Goal: Transaction & Acquisition: Purchase product/service

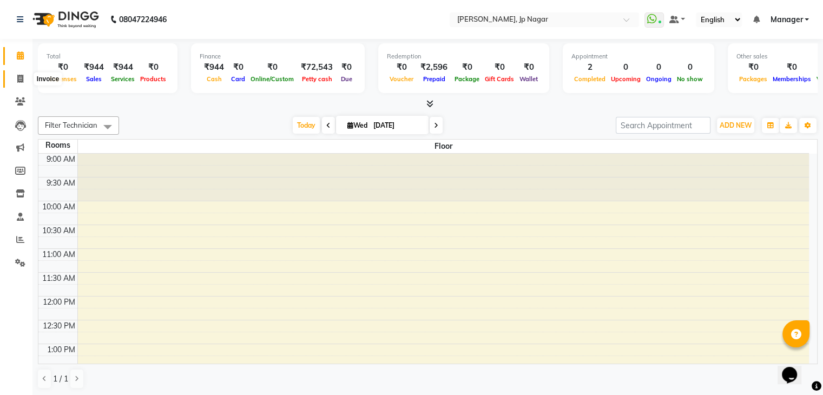
click at [17, 82] on icon at bounding box center [20, 79] width 6 height 8
select select "service"
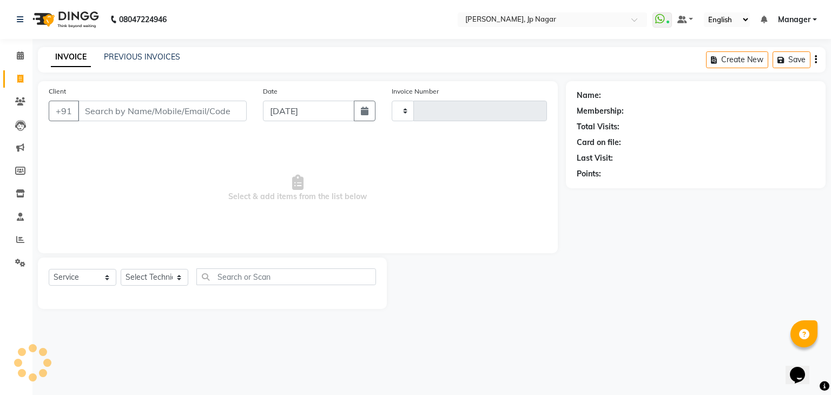
type input "0886"
select select "6318"
click at [172, 274] on select "Select Technician asid [PERSON_NAME] Manager [PERSON_NAME] [PERSON_NAME] Suma S…" at bounding box center [155, 277] width 68 height 17
select select "80453"
click at [121, 270] on select "Select Technician asid [PERSON_NAME] Manager [PERSON_NAME] [PERSON_NAME] Suma S…" at bounding box center [155, 277] width 68 height 17
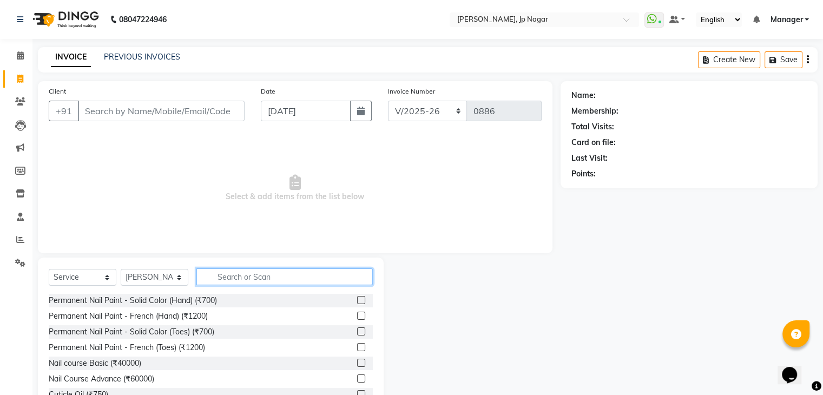
click at [266, 278] on input "text" at bounding box center [284, 276] width 176 height 17
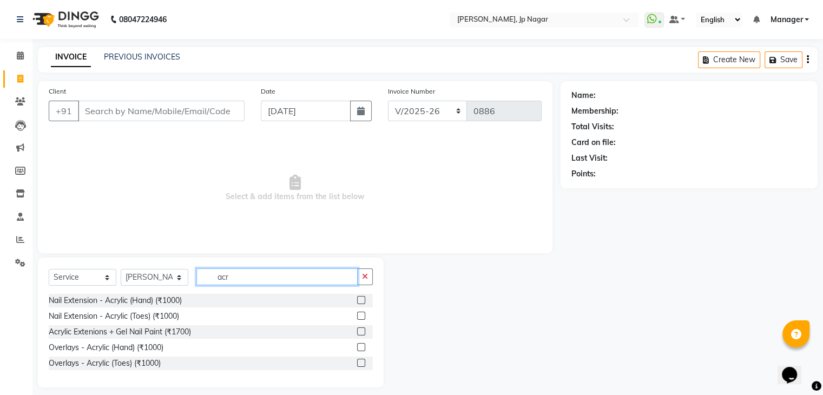
type input "acr"
click at [362, 300] on label at bounding box center [361, 300] width 8 height 8
click at [362, 300] on input "checkbox" at bounding box center [360, 300] width 7 height 7
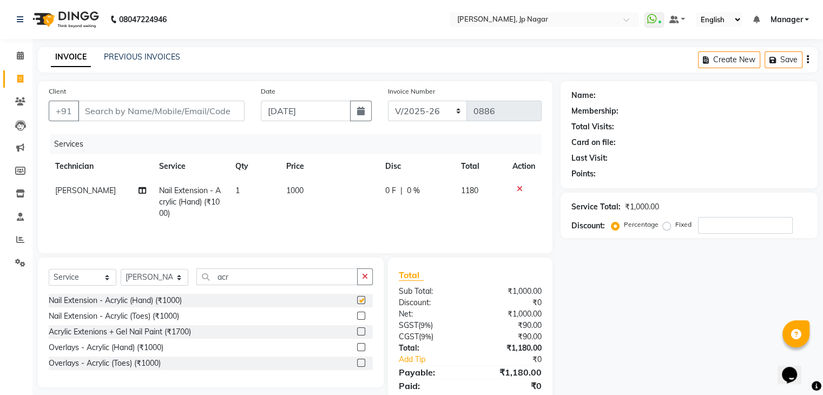
checkbox input "false"
click at [294, 193] on span "1000" at bounding box center [294, 191] width 17 height 10
click at [280, 193] on td "1" at bounding box center [254, 202] width 51 height 47
select select "80453"
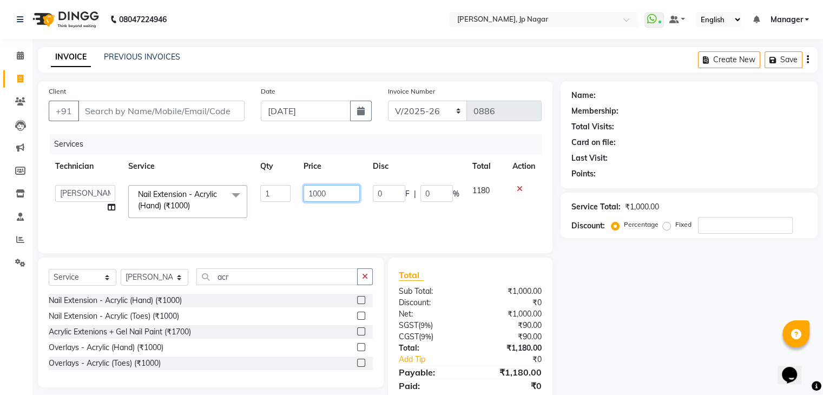
drag, startPoint x: 334, startPoint y: 195, endPoint x: 286, endPoint y: 199, distance: 48.9
click at [286, 199] on tr "asid [PERSON_NAME] Manager Prince Rohit [PERSON_NAME] Suraj Vikas [PERSON_NAME]…" at bounding box center [295, 202] width 493 height 46
type input "500"
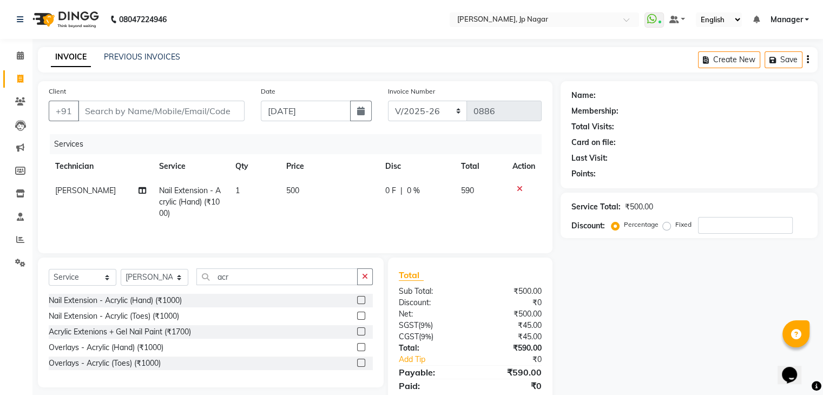
click at [286, 213] on tr "[PERSON_NAME] Nail Extension - Acrylic (Hand) (₹1000) 1 500 0 F | 0 % 590" at bounding box center [295, 202] width 493 height 47
click at [366, 273] on icon "button" at bounding box center [365, 277] width 6 height 8
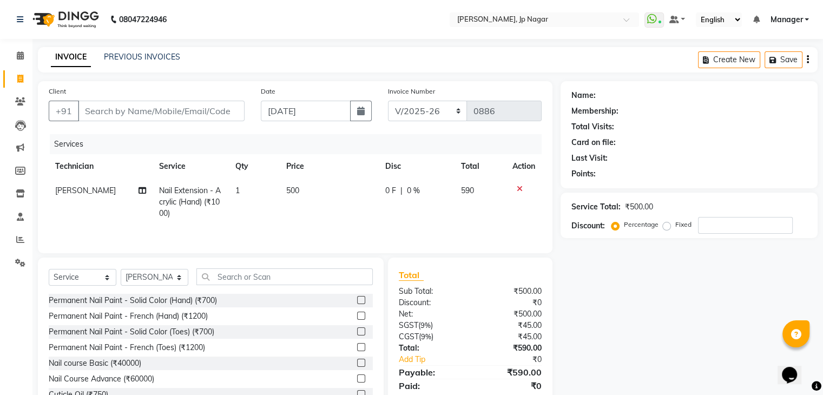
click at [358, 264] on div "Select Service Product Membership Package Voucher Prepaid Gift Card Select Tech…" at bounding box center [211, 338] width 346 height 160
click at [148, 110] on input "Client" at bounding box center [161, 111] width 167 height 21
type input "6"
type input "0"
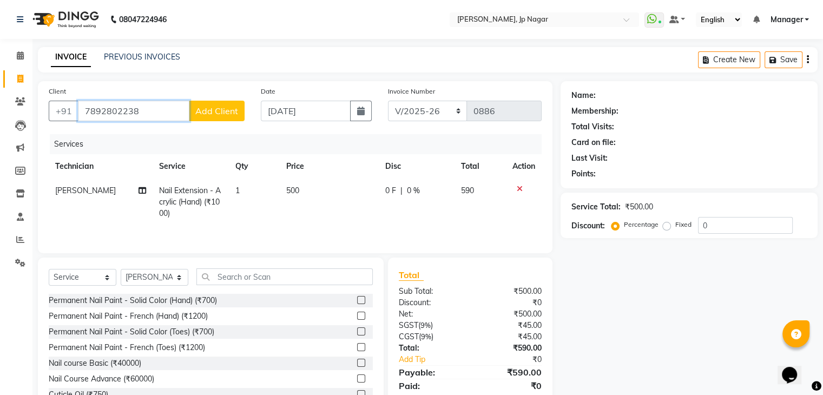
type input "7892802238"
click at [201, 109] on span "Add Client" at bounding box center [216, 111] width 43 height 11
select select "21"
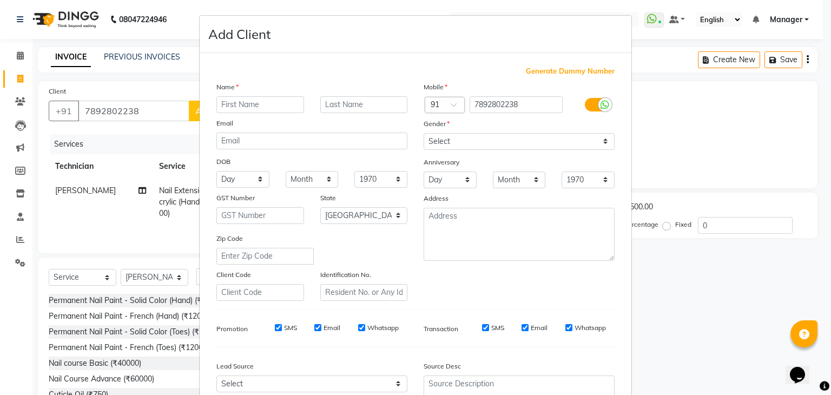
click at [225, 108] on input "text" at bounding box center [260, 104] width 88 height 17
type input "[PERSON_NAME]"
click at [454, 142] on select "Select [DEMOGRAPHIC_DATA] [DEMOGRAPHIC_DATA] Other Prefer Not To Say" at bounding box center [519, 141] width 191 height 17
select select "[DEMOGRAPHIC_DATA]"
click at [424, 134] on select "Select [DEMOGRAPHIC_DATA] [DEMOGRAPHIC_DATA] Other Prefer Not To Say" at bounding box center [519, 141] width 191 height 17
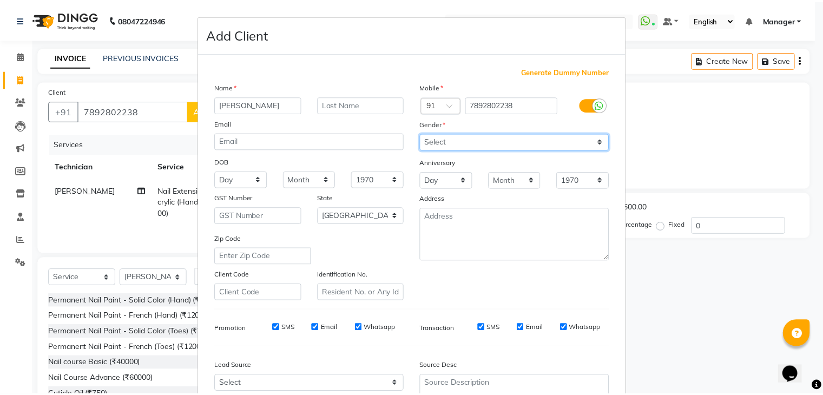
scroll to position [110, 0]
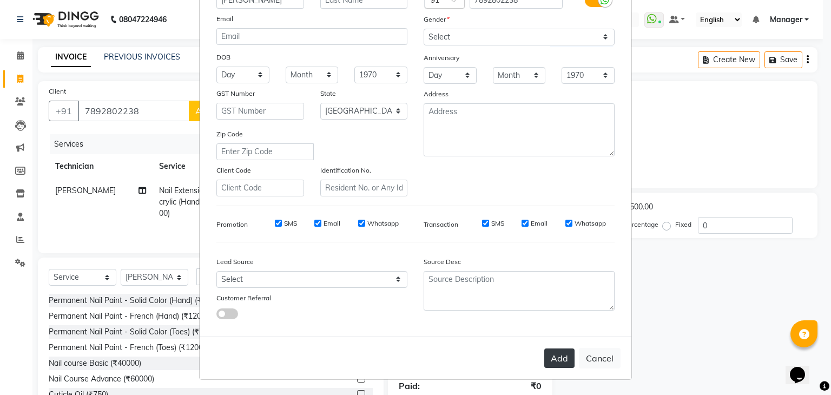
click at [556, 358] on button "Add" at bounding box center [559, 358] width 30 height 19
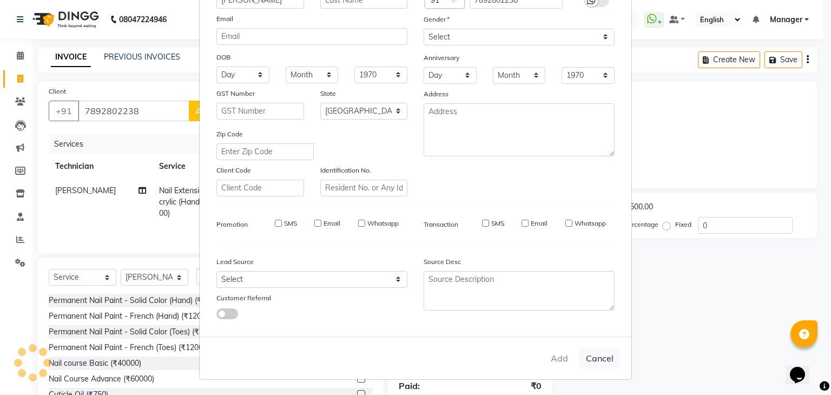
type input "78******38"
select select
select select "null"
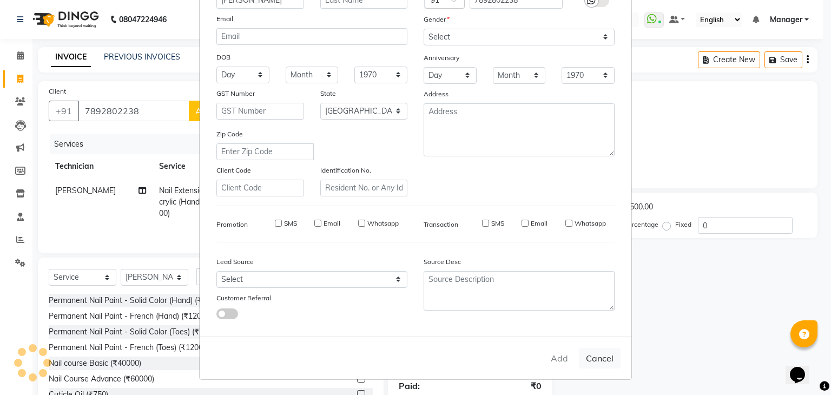
select select
checkbox input "false"
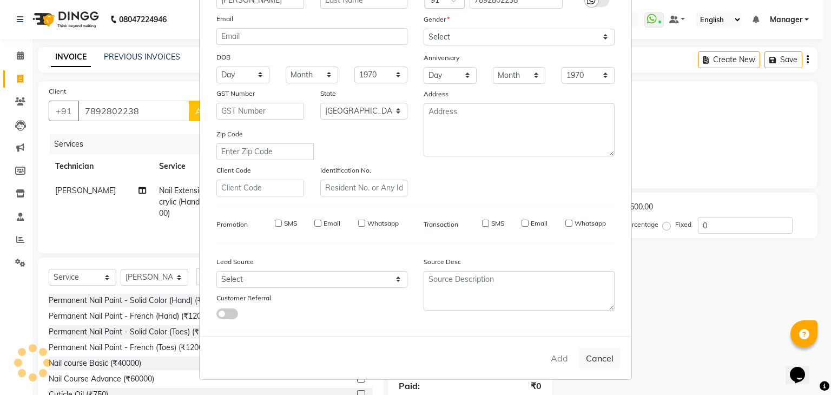
checkbox input "false"
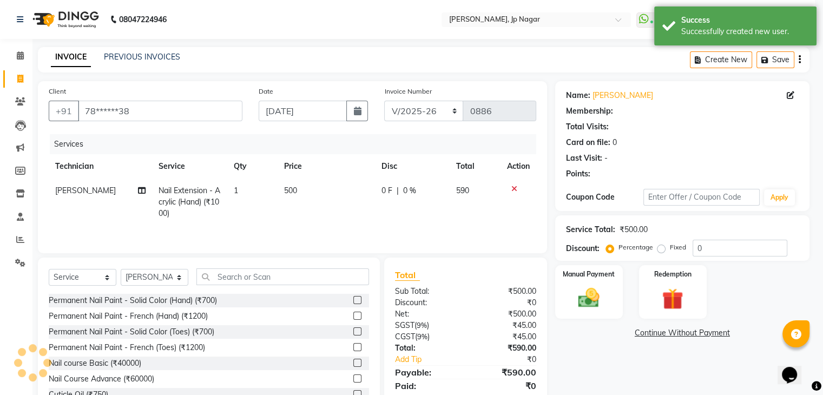
select select "1: Object"
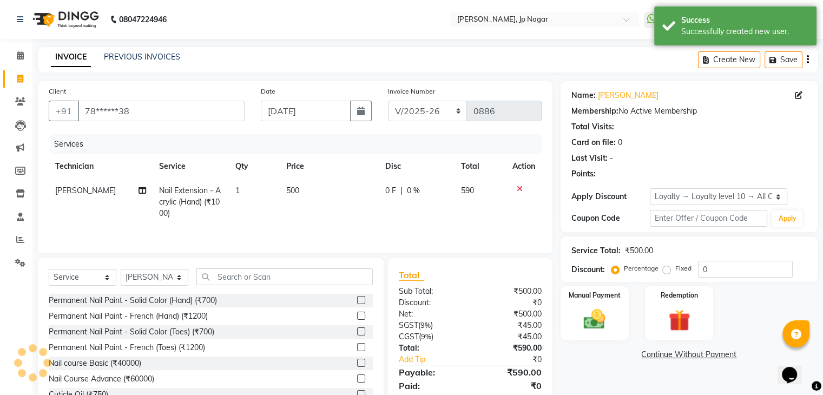
scroll to position [39, 0]
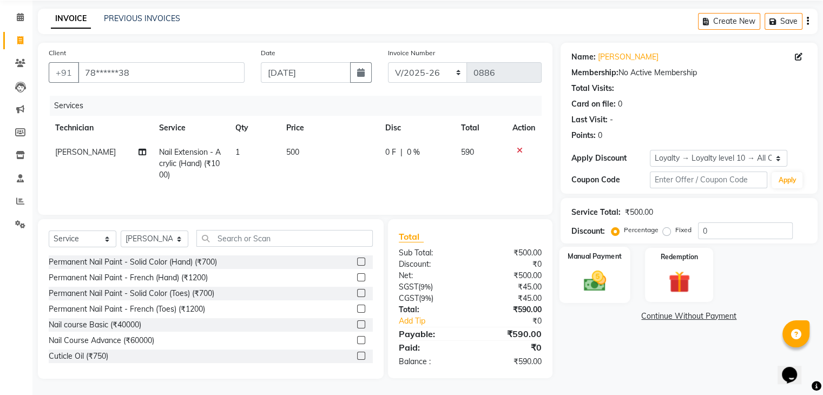
click at [613, 265] on div "Manual Payment" at bounding box center [594, 275] width 71 height 56
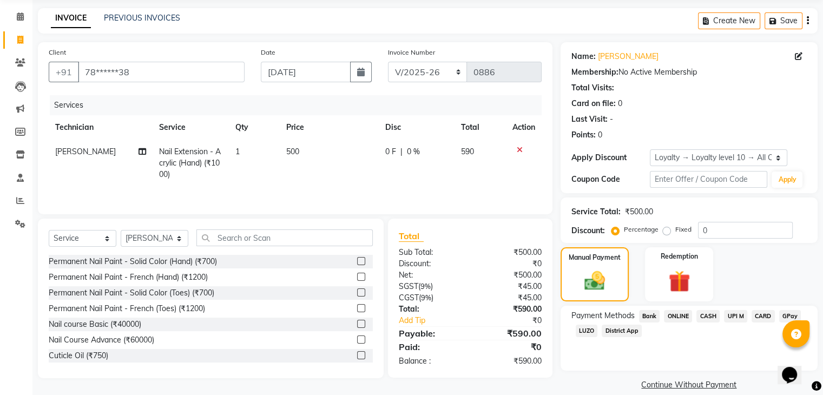
click at [734, 316] on span "UPI M" at bounding box center [735, 316] width 23 height 12
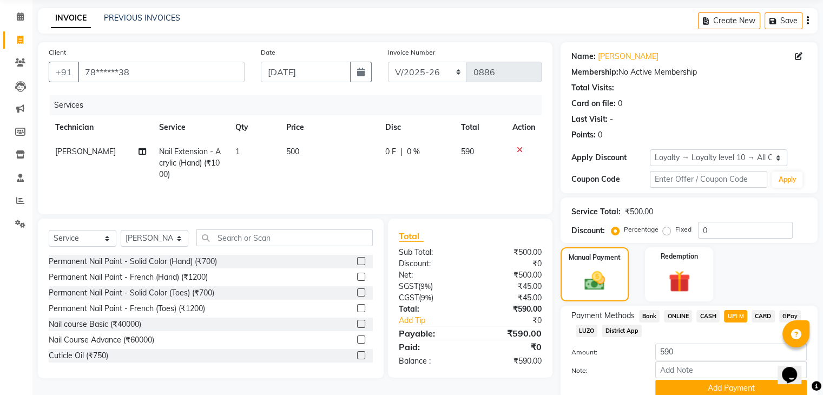
scroll to position [84, 0]
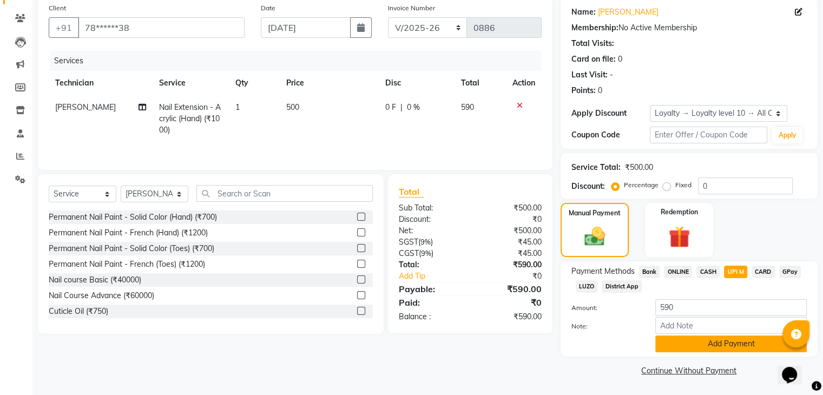
click at [735, 347] on button "Add Payment" at bounding box center [731, 344] width 152 height 17
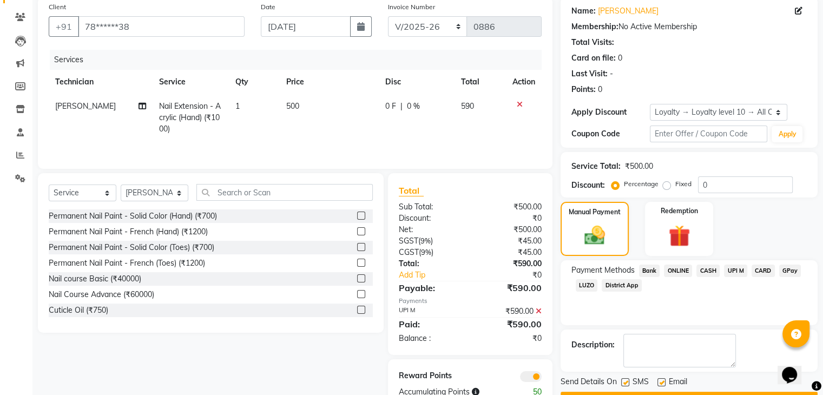
scroll to position [115, 0]
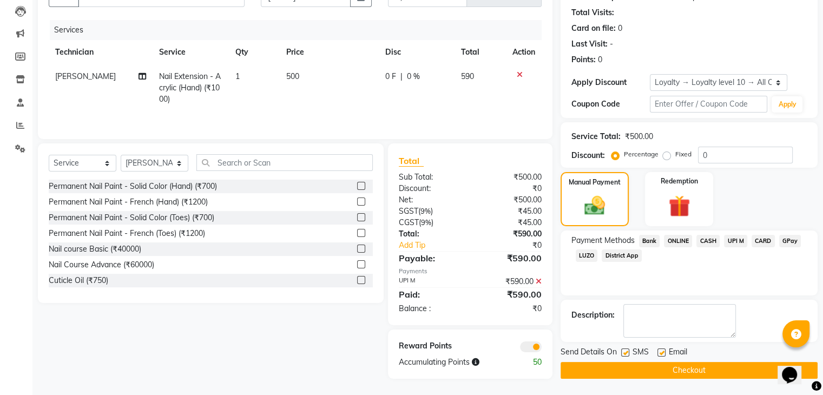
click at [735, 365] on button "Checkout" at bounding box center [689, 370] width 257 height 17
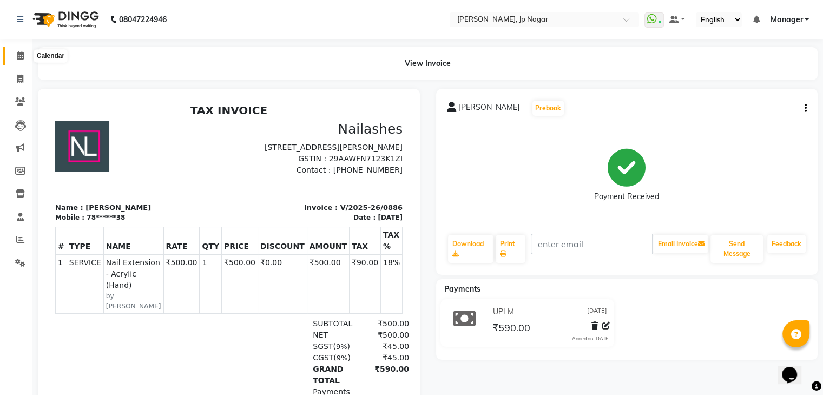
click at [22, 51] on icon at bounding box center [20, 55] width 7 height 8
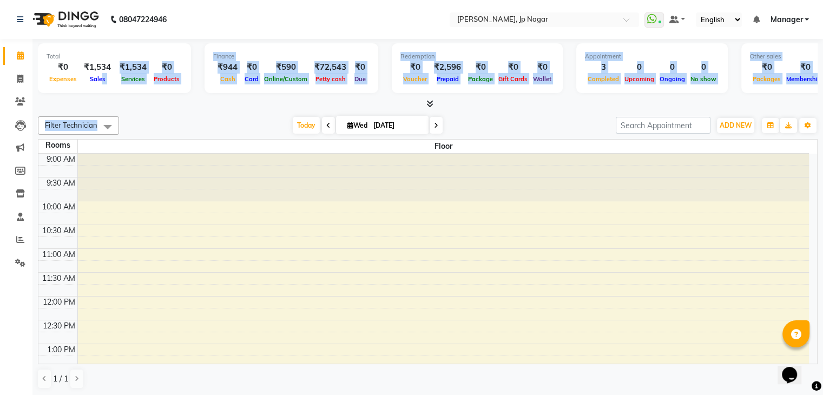
drag, startPoint x: 99, startPoint y: 76, endPoint x: 162, endPoint y: 122, distance: 77.8
click at [162, 122] on div "Total ₹0 Expenses ₹1,534 Sales ₹1,534 Services ₹0 Products Finance ₹944 Cash ₹0…" at bounding box center [427, 217] width 791 height 357
click at [162, 122] on div "[DATE] [DATE]" at bounding box center [367, 125] width 486 height 16
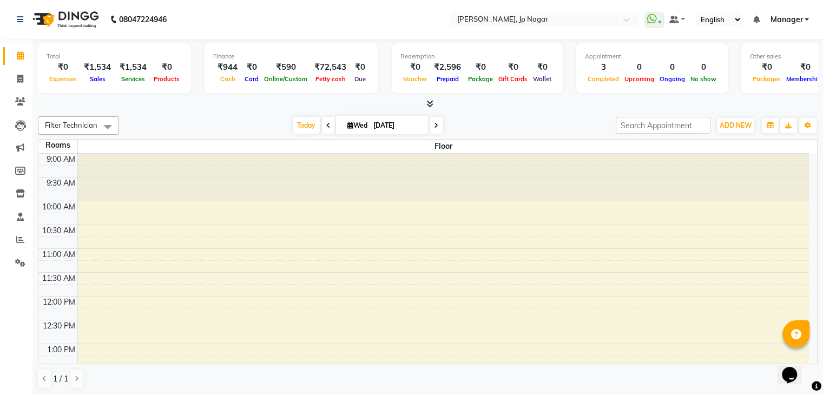
click at [432, 103] on icon at bounding box center [429, 104] width 7 height 8
